Goal: Task Accomplishment & Management: Complete application form

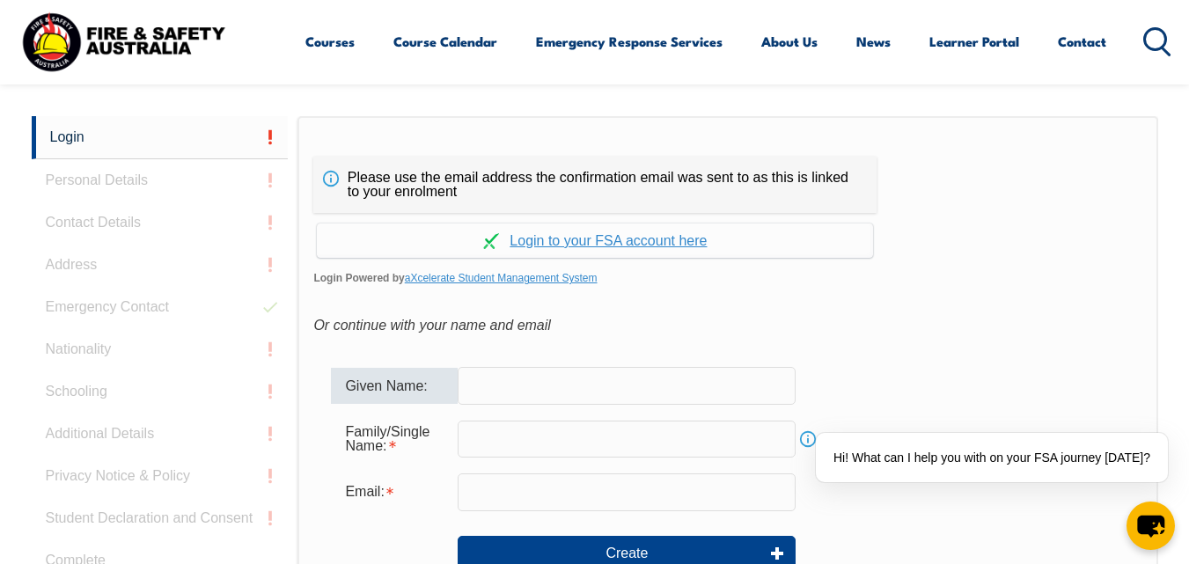
click at [473, 389] on input "text" at bounding box center [626, 385] width 338 height 37
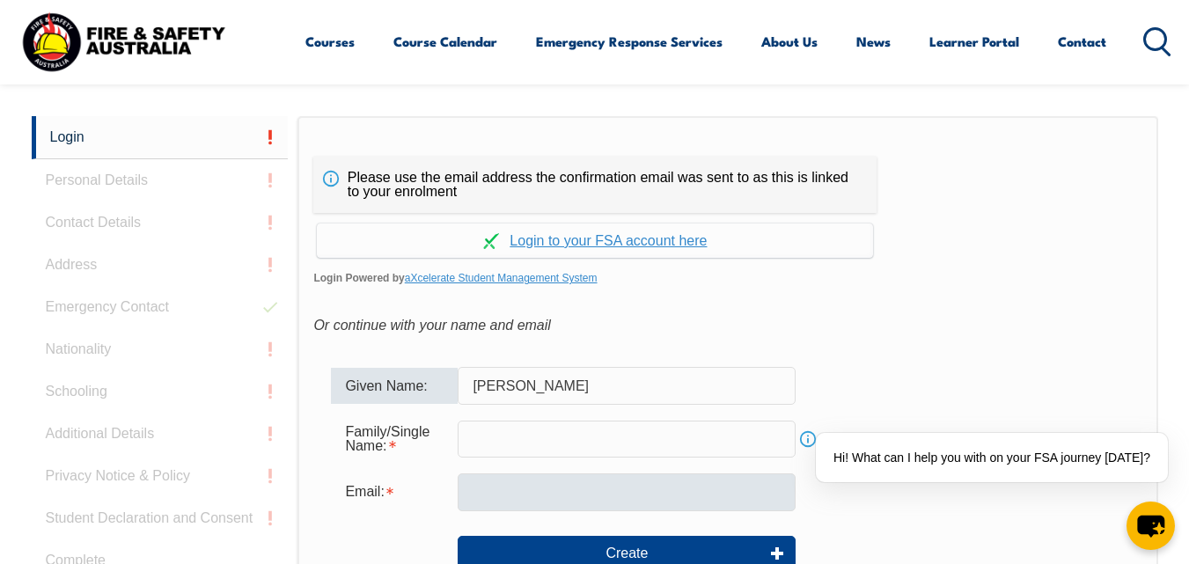
type input "[PERSON_NAME]"
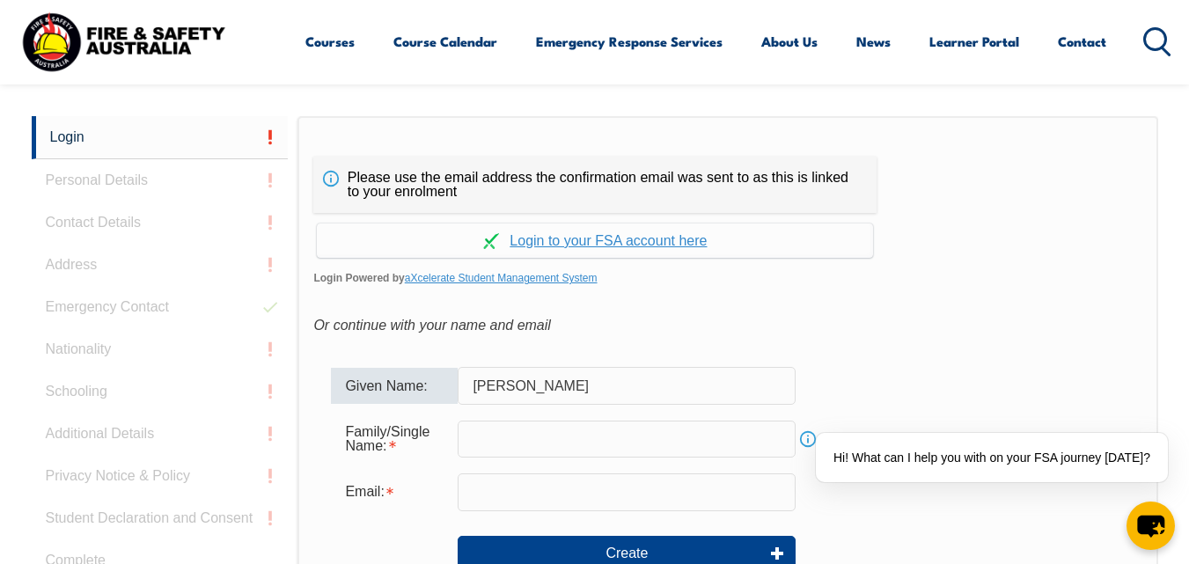
click at [472, 497] on input "email" at bounding box center [626, 491] width 338 height 37
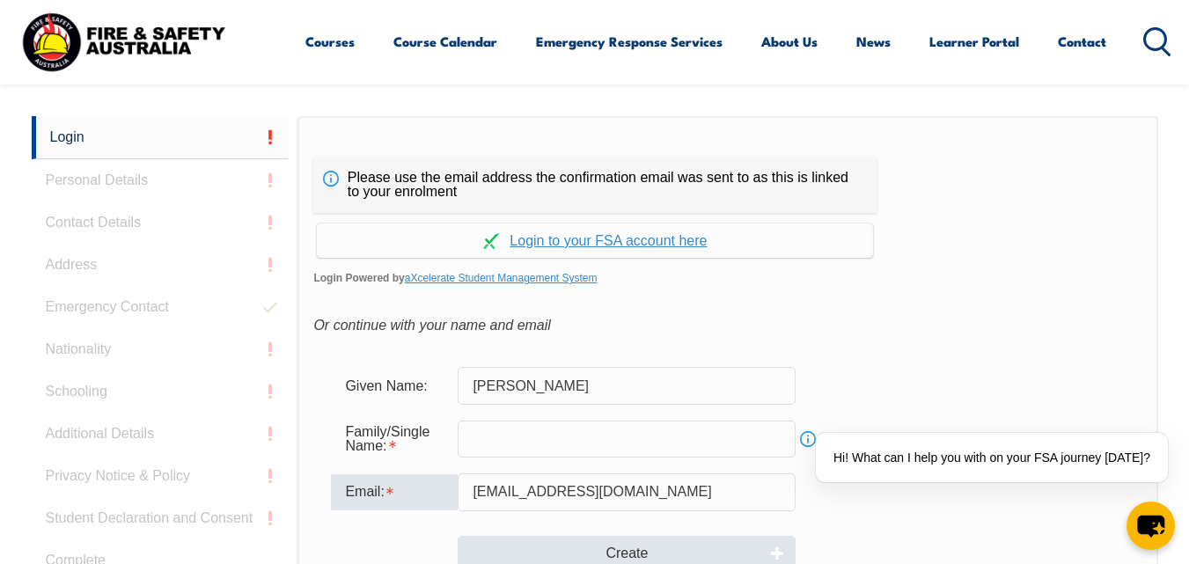
type input "[EMAIL_ADDRESS][DOMAIN_NAME]"
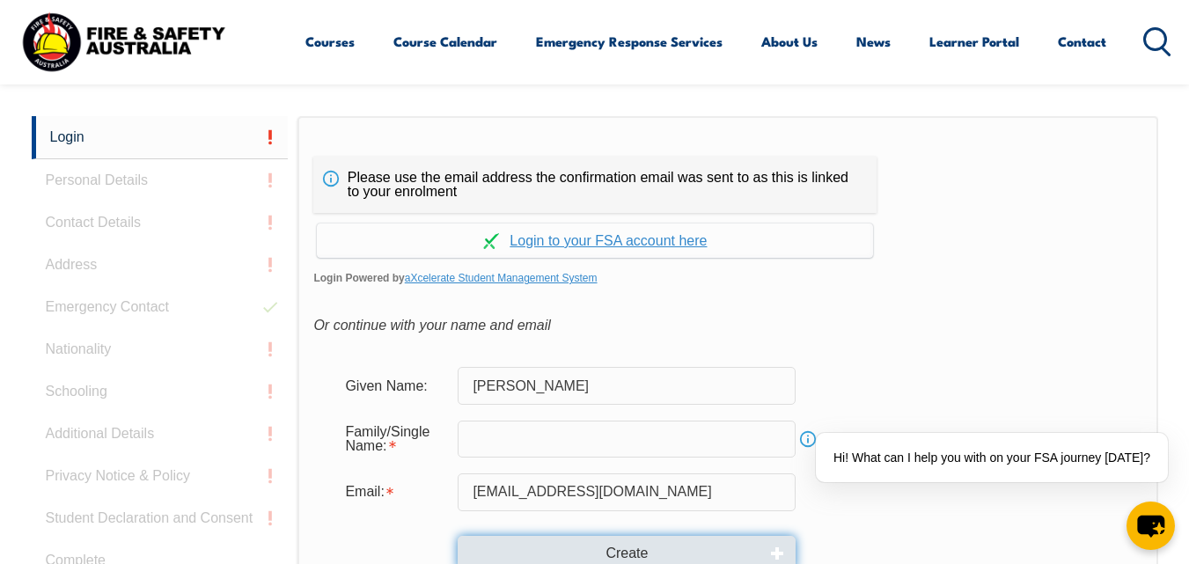
click at [611, 548] on button "Create" at bounding box center [626, 553] width 338 height 35
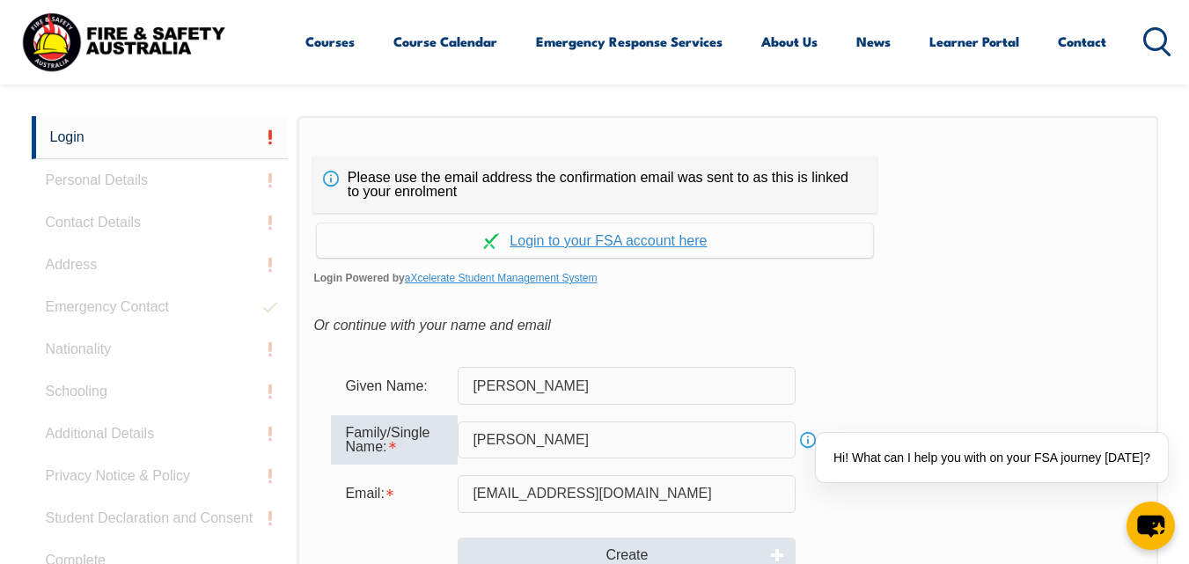
type input "[PERSON_NAME]"
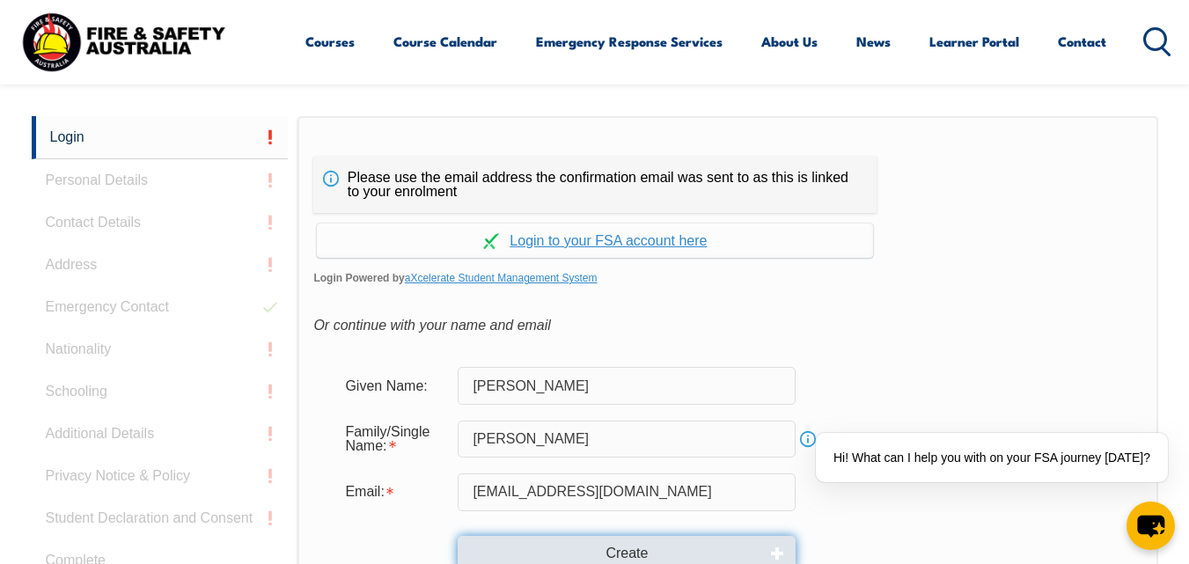
click at [637, 551] on button "Create" at bounding box center [626, 553] width 338 height 35
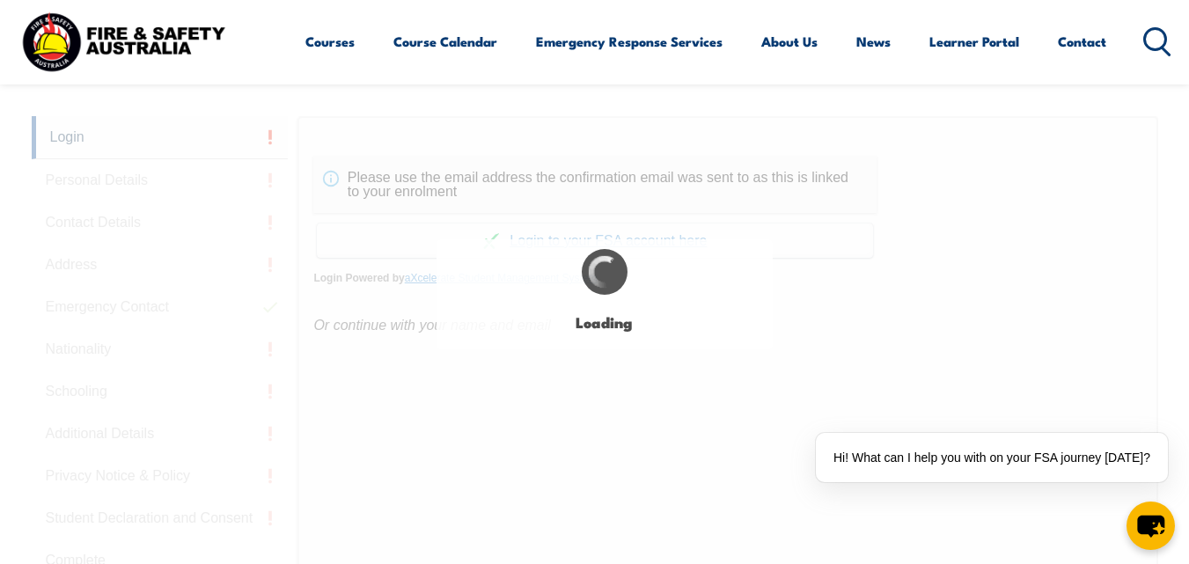
type input "[PERSON_NAME]"
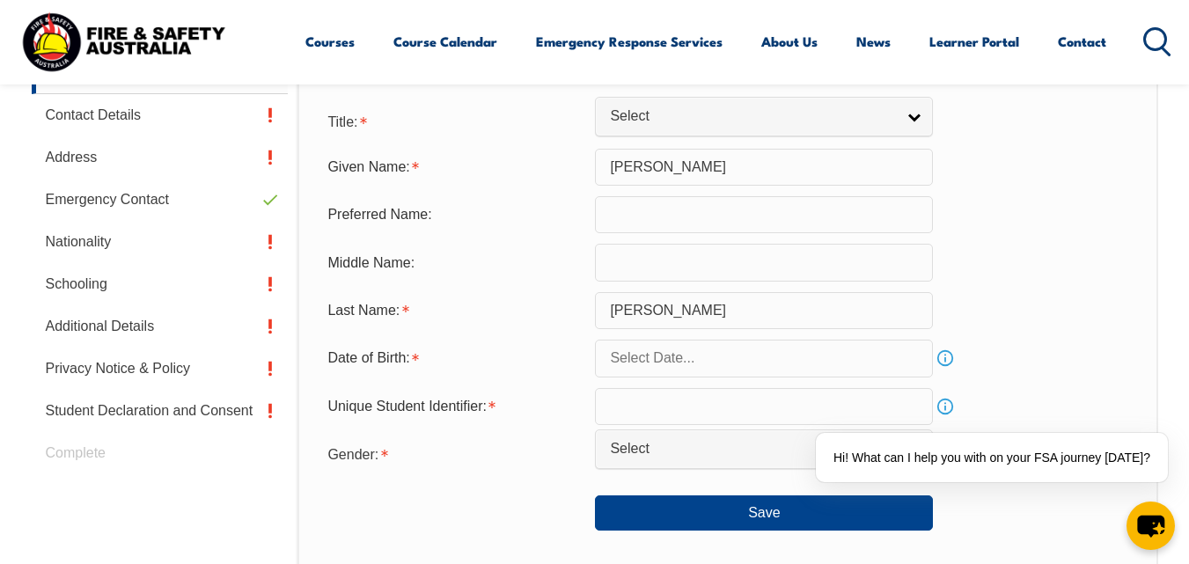
scroll to position [550, 0]
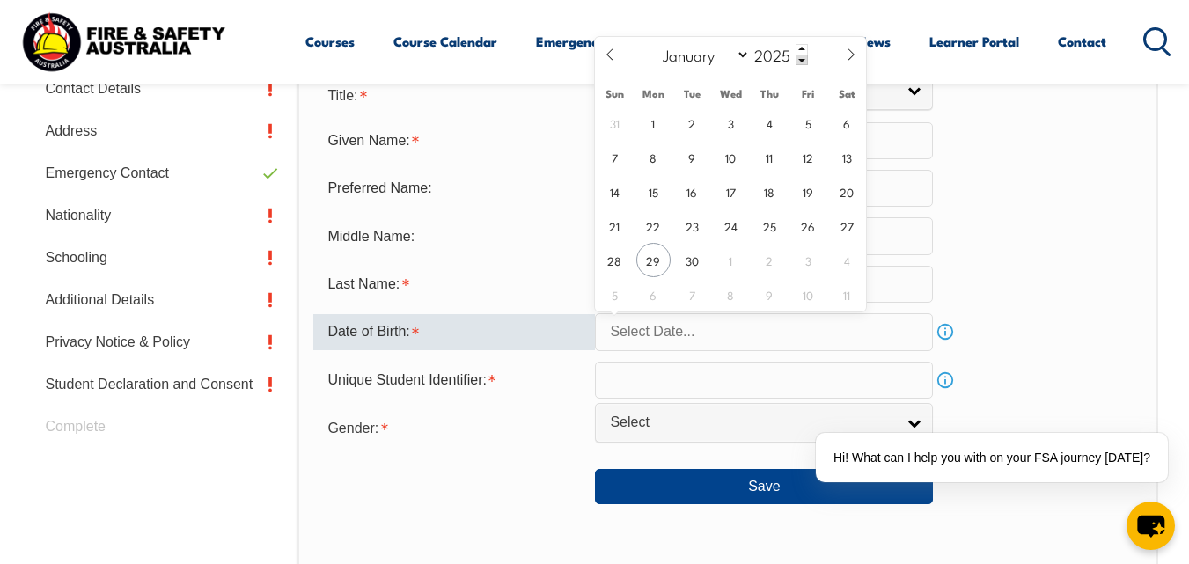
click at [618, 324] on input "text" at bounding box center [764, 331] width 338 height 37
click at [627, 334] on input "text" at bounding box center [764, 331] width 338 height 37
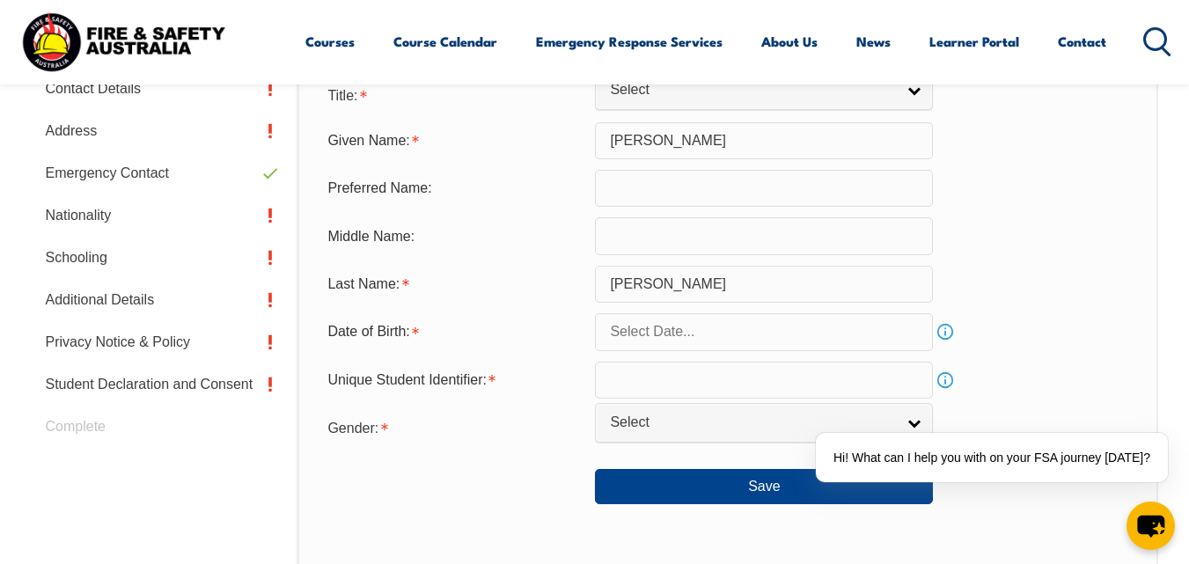
click at [1093, 282] on div "Last Name: [PERSON_NAME]" at bounding box center [727, 284] width 828 height 37
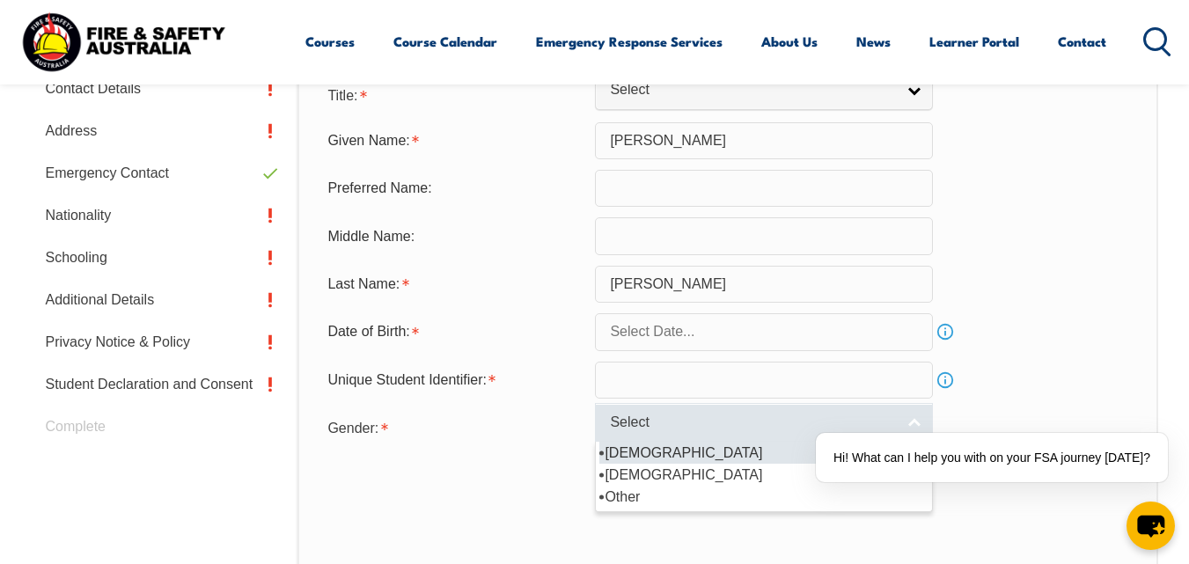
click at [917, 418] on link "Select" at bounding box center [764, 423] width 338 height 40
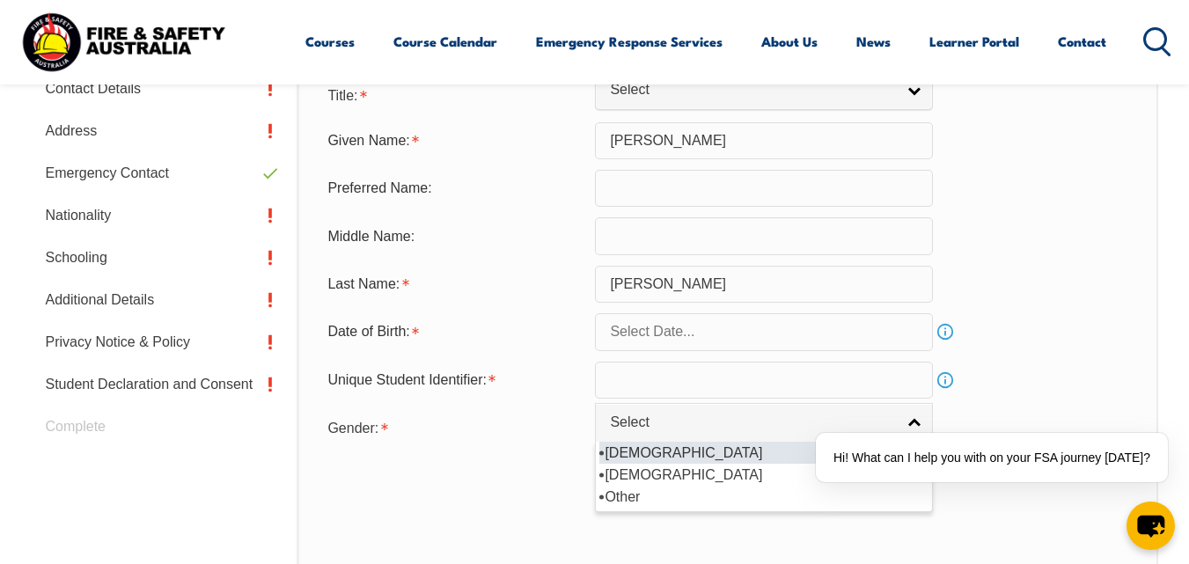
click at [614, 451] on li "[DEMOGRAPHIC_DATA]" at bounding box center [763, 453] width 329 height 22
select select "M"
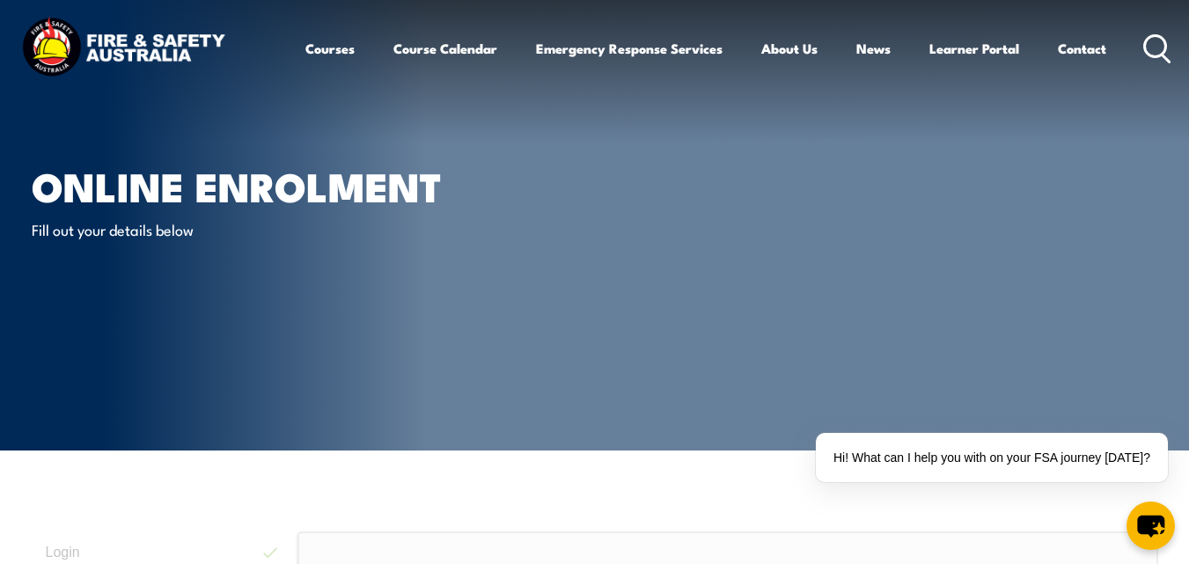
scroll to position [0, 0]
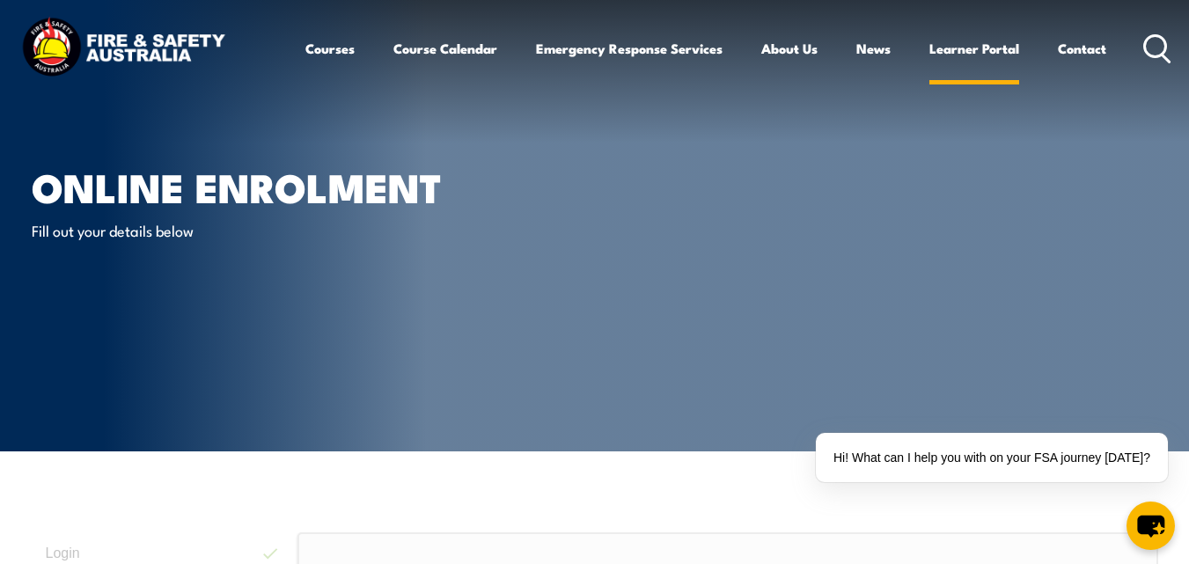
click at [956, 51] on link "Learner Portal" at bounding box center [974, 48] width 90 height 42
